Goal: Information Seeking & Learning: Learn about a topic

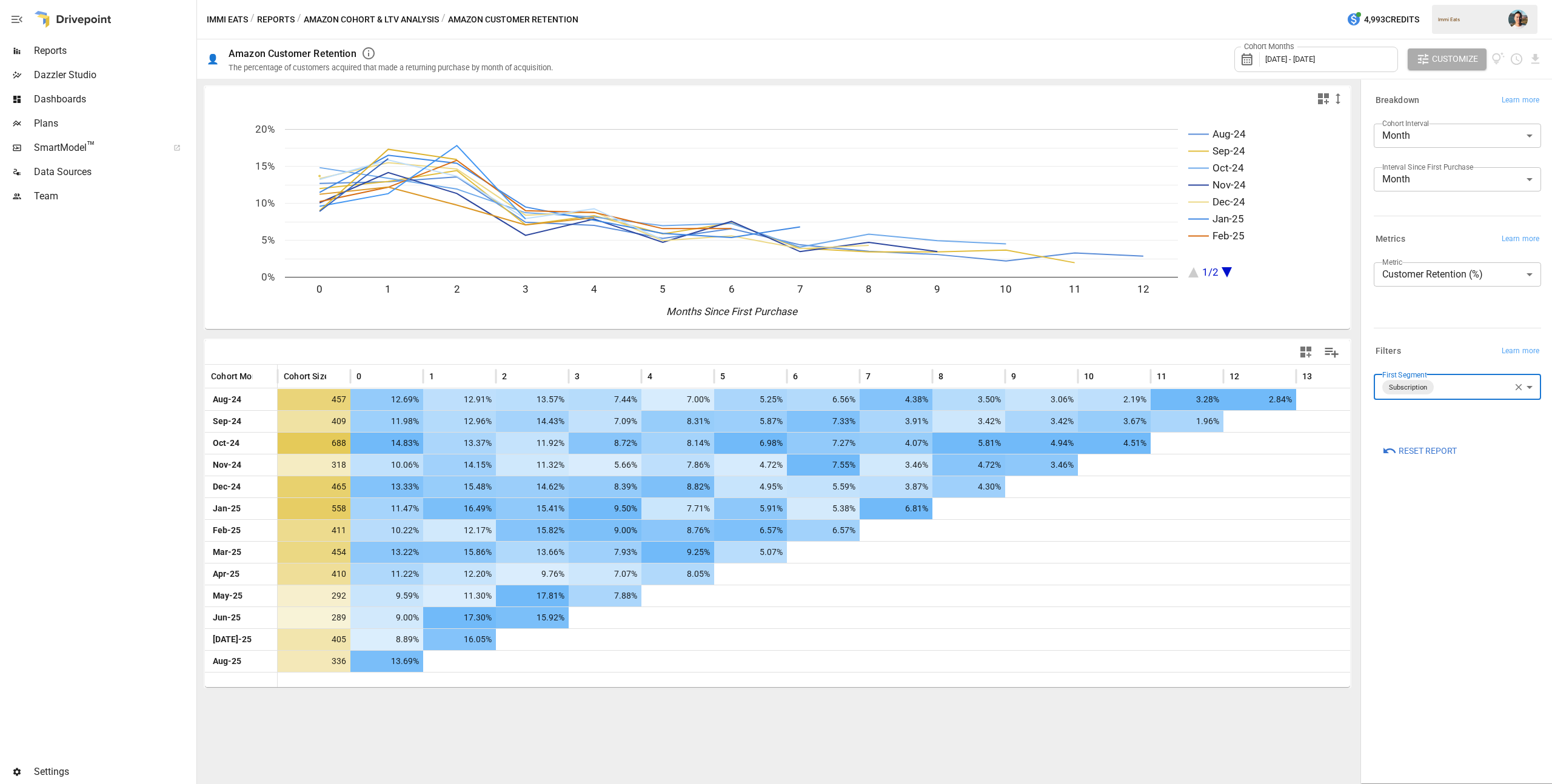
click at [281, 23] on button "Reports" at bounding box center [275, 20] width 37 height 15
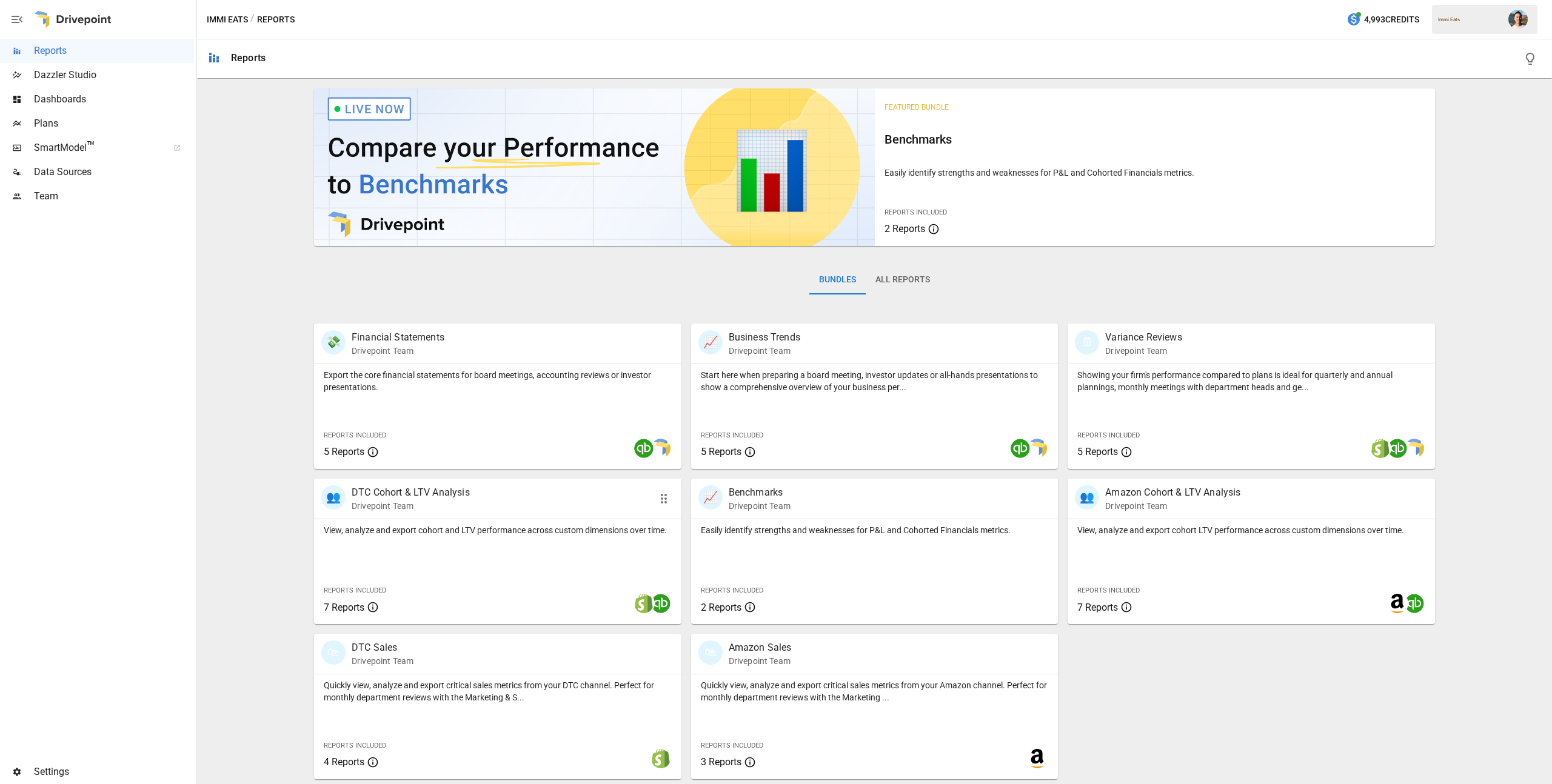
click at [523, 562] on div "View, analyze and export cohort and LTV performance across custom dimensions ov…" at bounding box center [498, 572] width 368 height 105
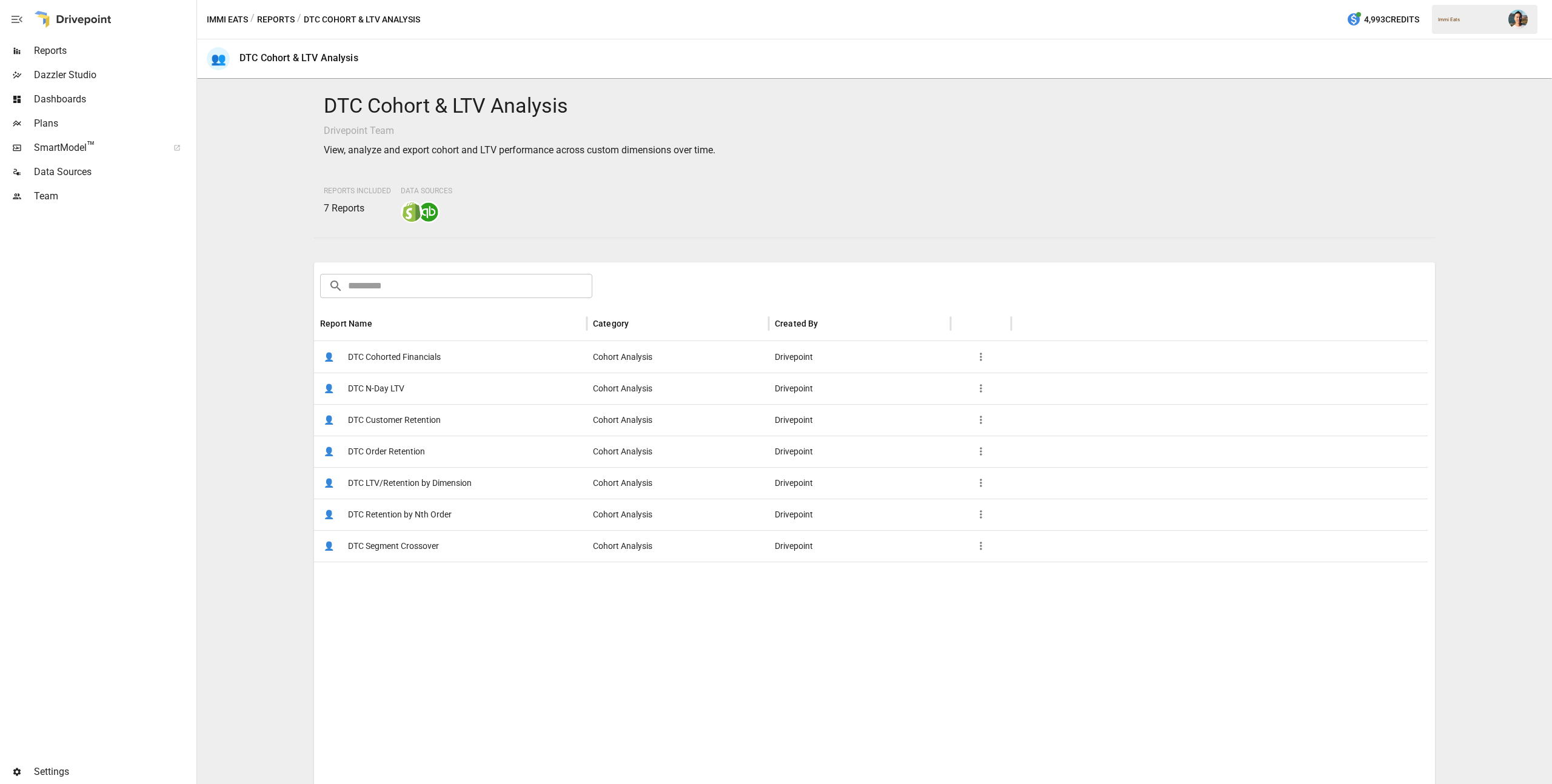
click at [421, 361] on span "DTC Cohorted Financials" at bounding box center [393, 357] width 92 height 30
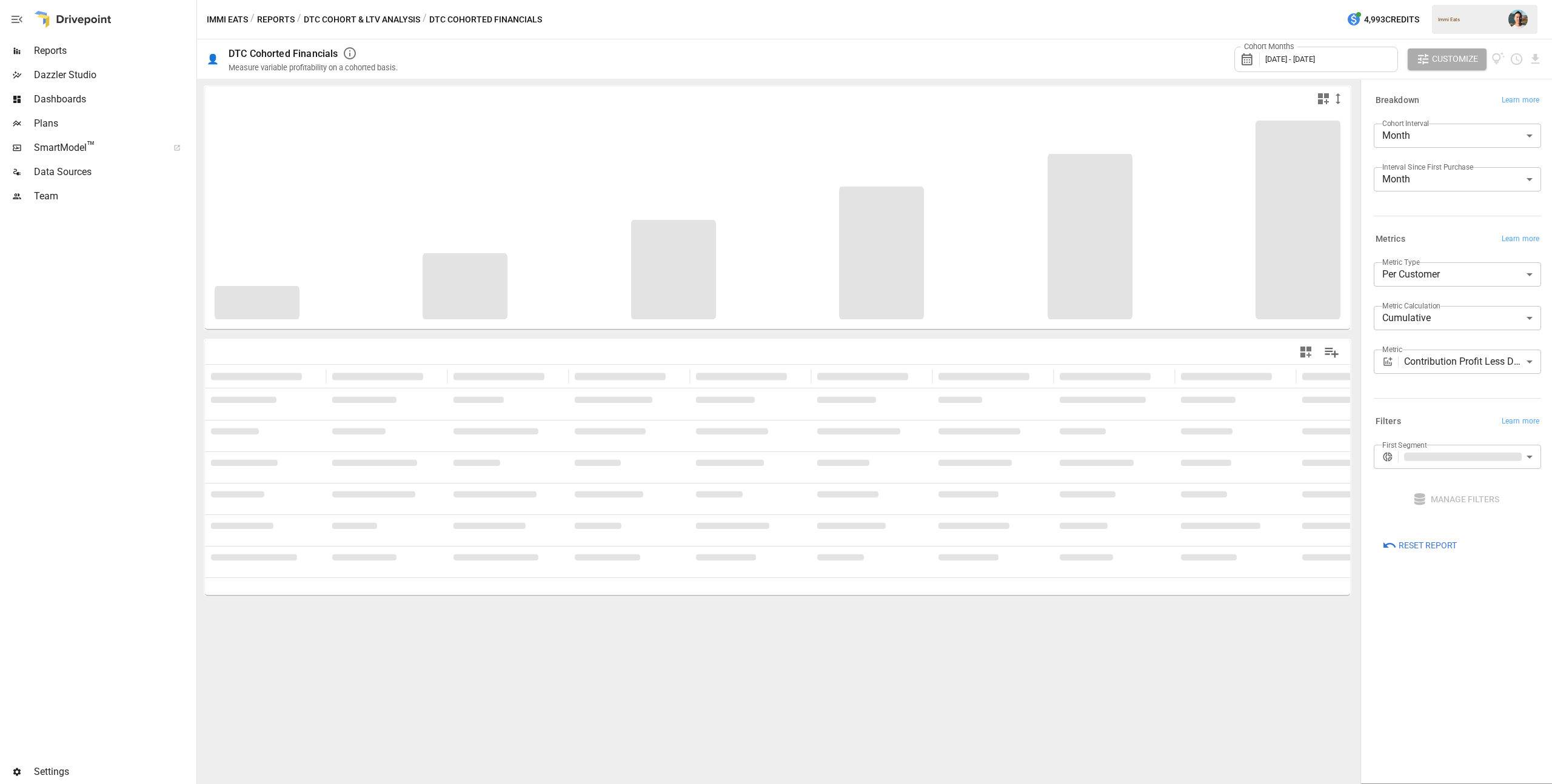
click at [1473, 0] on body "**********" at bounding box center [776, 0] width 1552 height 0
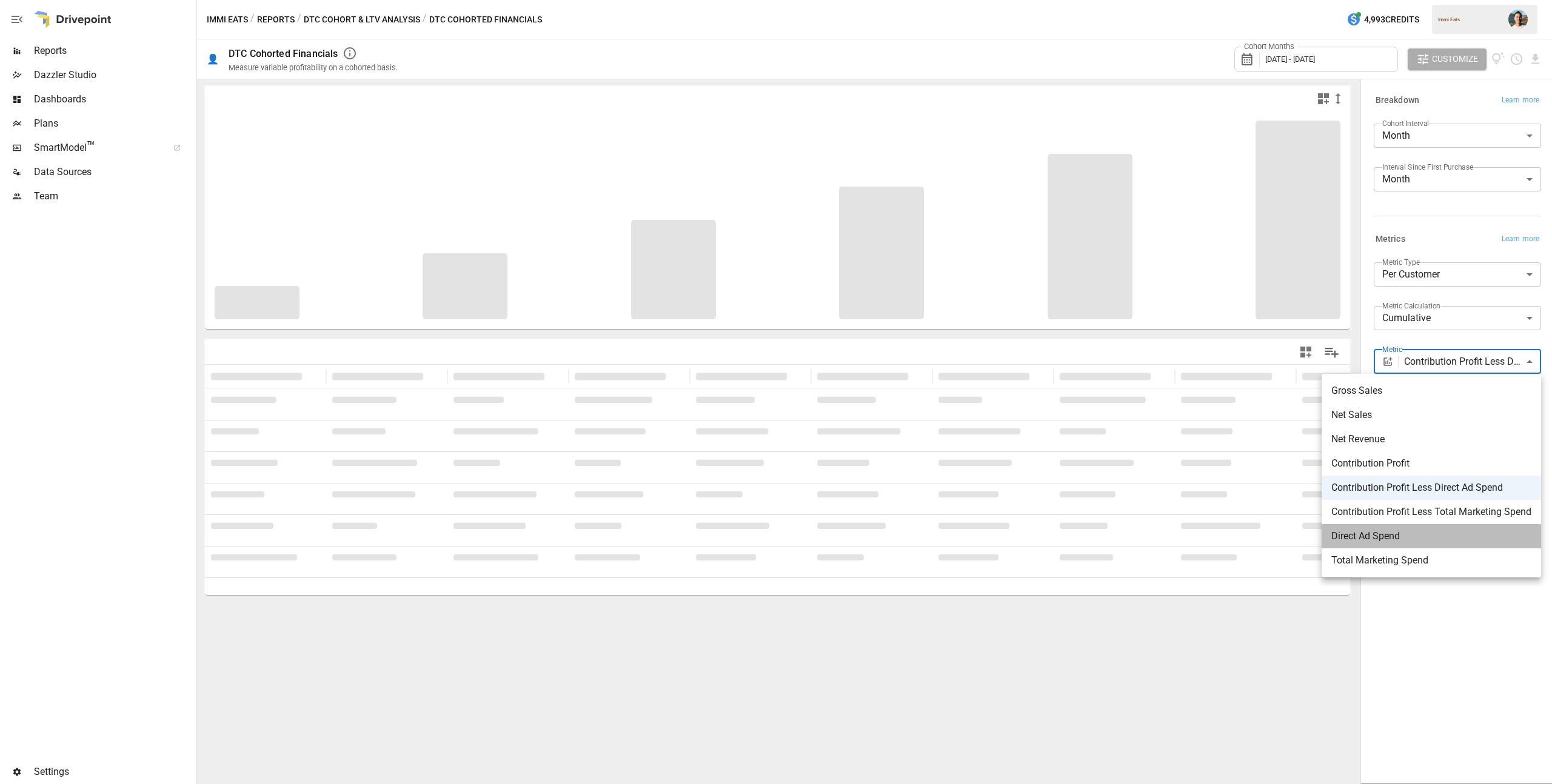
click at [1451, 543] on span "Direct Ad Spend" at bounding box center [1431, 535] width 200 height 14
type input "**********"
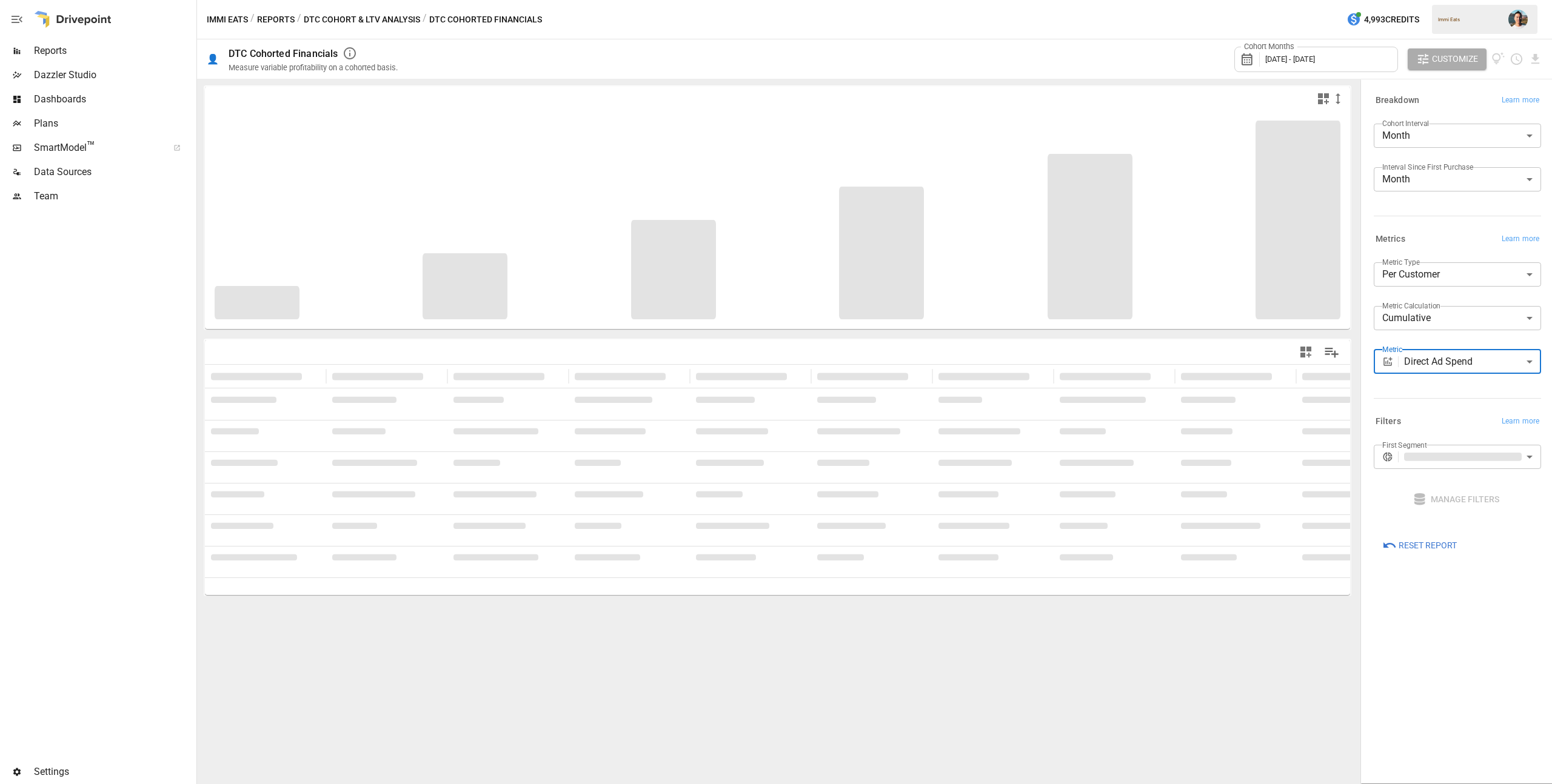
click at [1347, 61] on div "Cohort Months [DATE] - [DATE]" at bounding box center [1316, 59] width 164 height 26
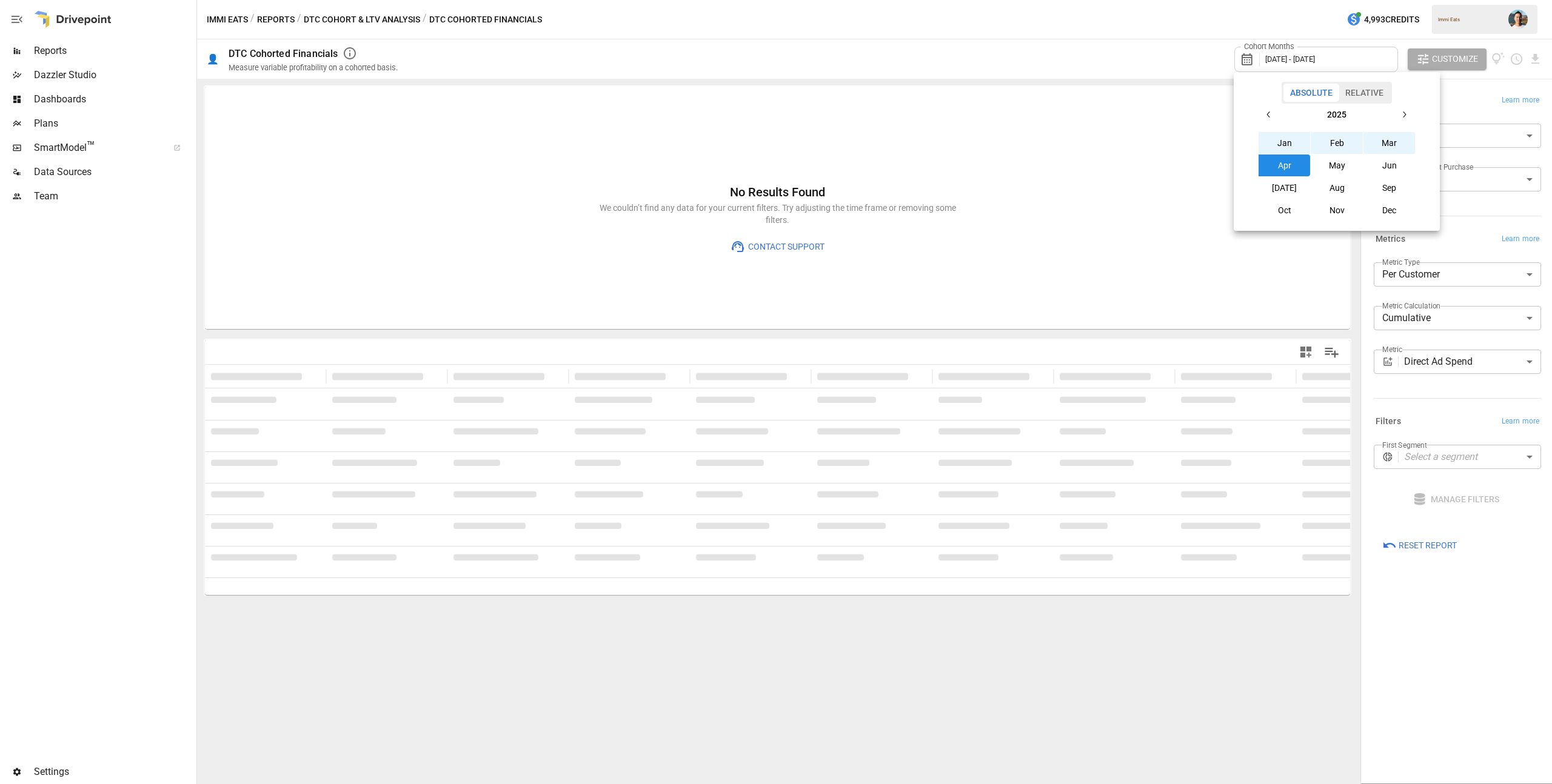
click at [1343, 183] on button "Aug" at bounding box center [1337, 188] width 52 height 22
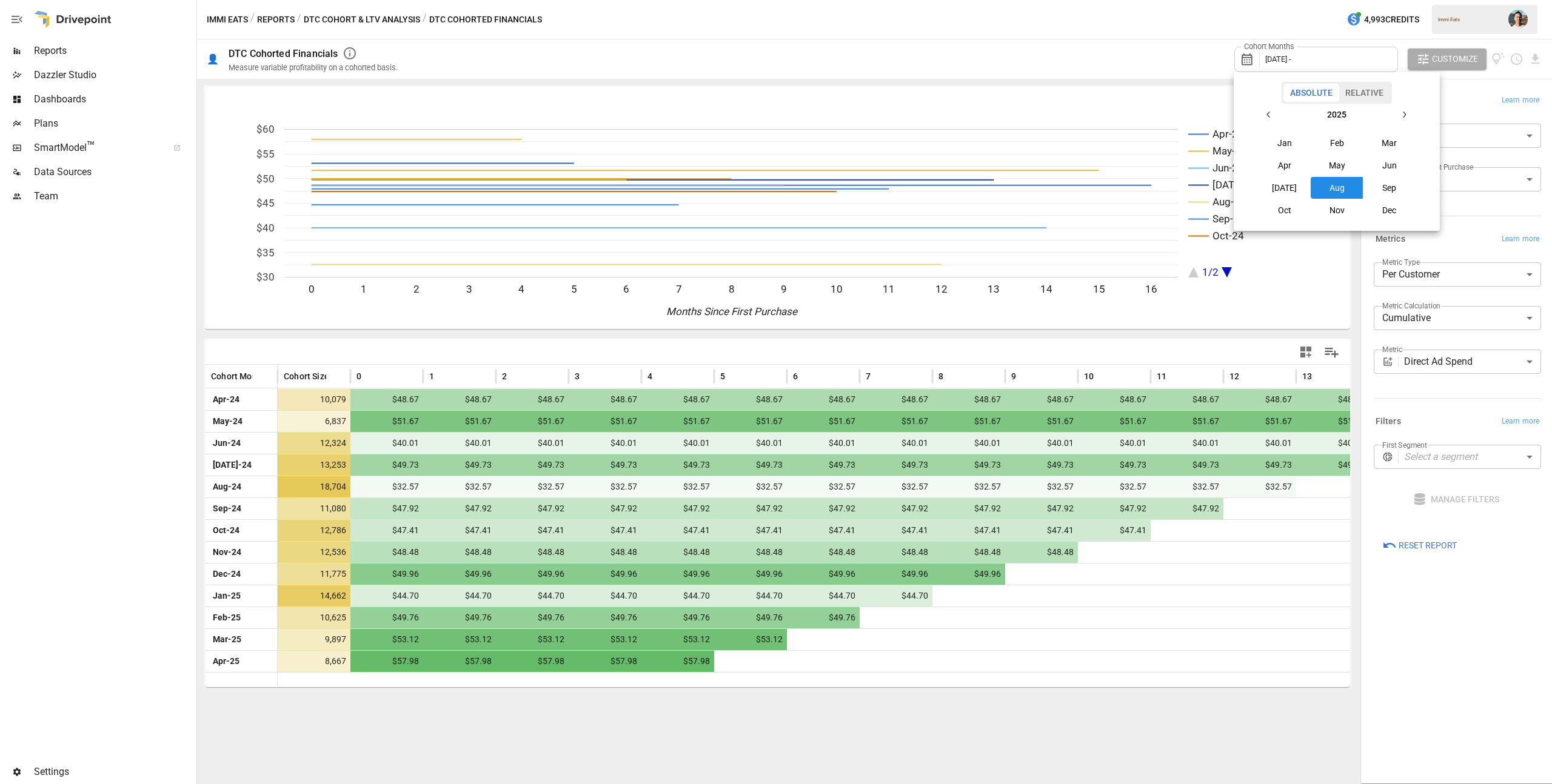
click at [1271, 115] on icon "button" at bounding box center [1269, 114] width 10 height 10
click at [1336, 186] on button "Aug" at bounding box center [1337, 188] width 52 height 22
click at [1125, 30] on div at bounding box center [776, 392] width 1552 height 784
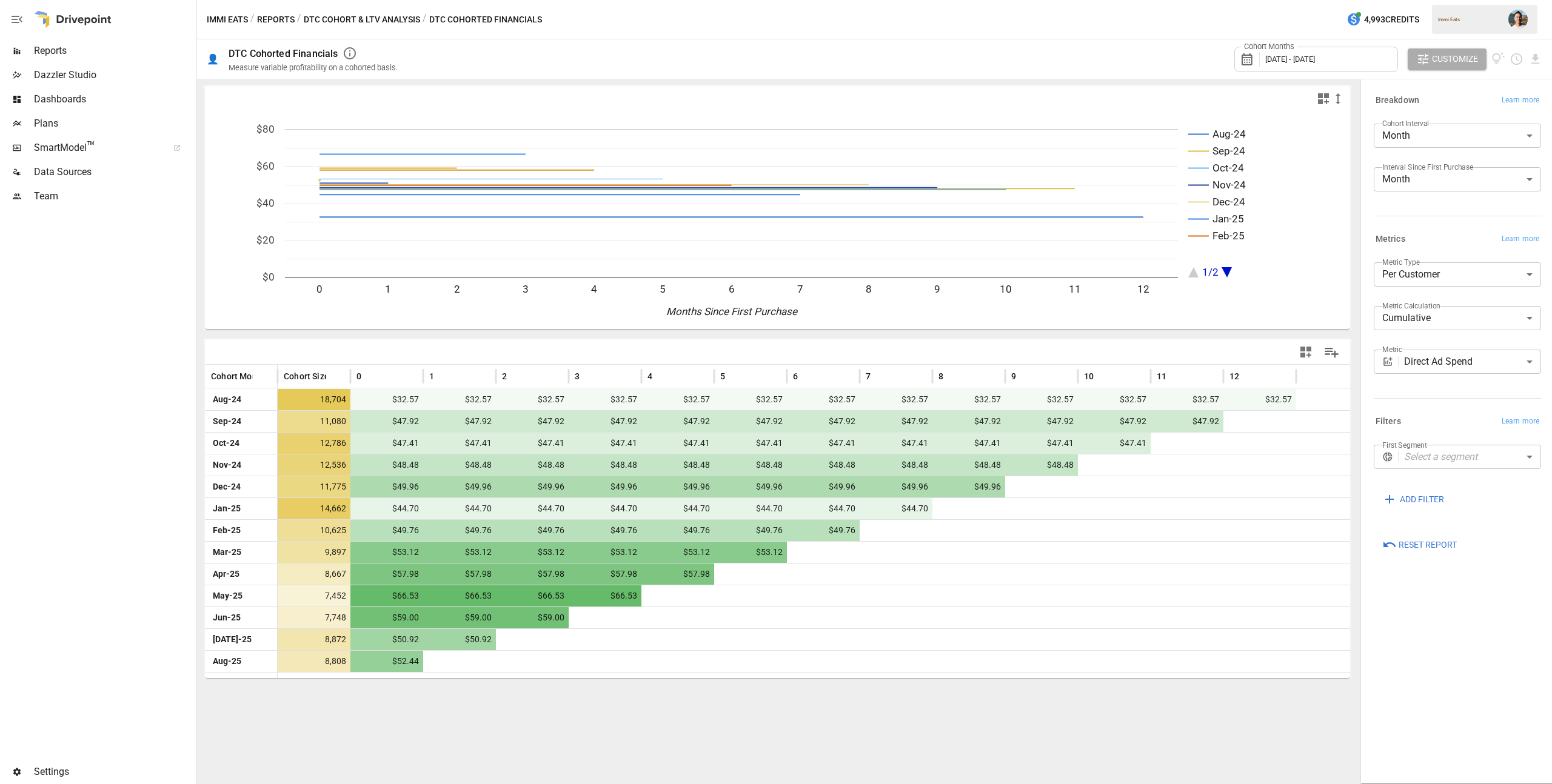
click at [1445, 0] on body "Reports Dazzler Studio Dashboards Plans SmartModel ™ Data Sources Team Settings…" at bounding box center [776, 0] width 1552 height 0
click at [1432, 326] on span "Total" at bounding box center [1457, 328] width 148 height 14
type input "*****"
click at [1429, 422] on div "Filters Learn more" at bounding box center [1458, 422] width 168 height 17
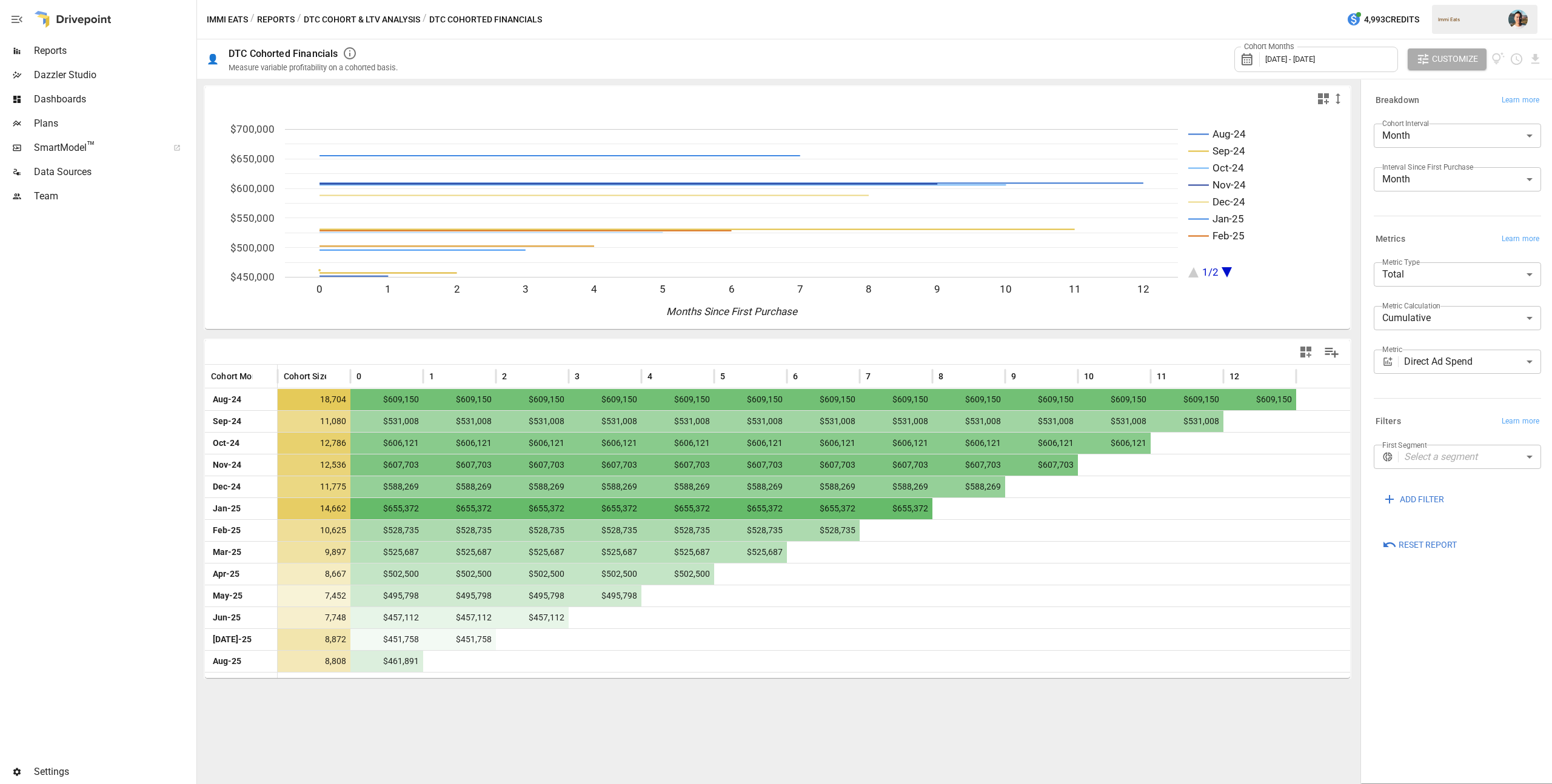
click at [111, 52] on span "Reports" at bounding box center [114, 50] width 160 height 14
